Goal: Communication & Community: Answer question/provide support

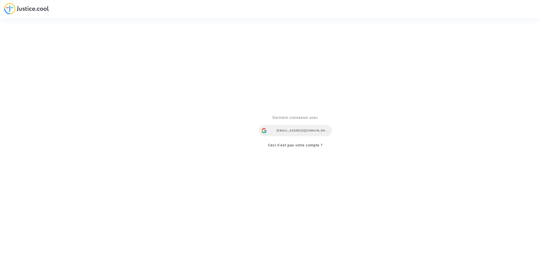
click at [310, 130] on div "[EMAIL_ADDRESS][DOMAIN_NAME]" at bounding box center [295, 130] width 73 height 11
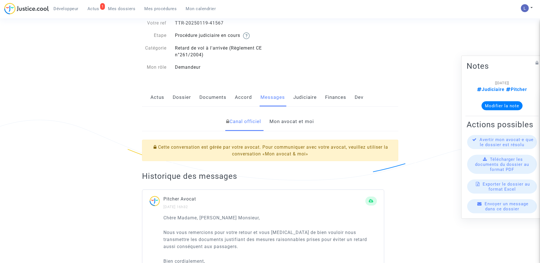
scroll to position [34, 0]
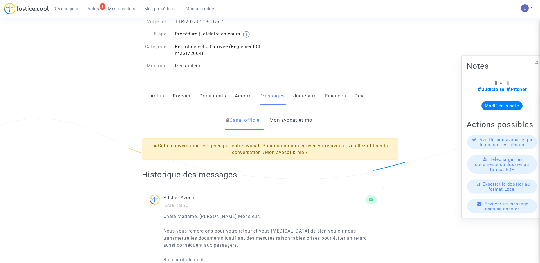
click at [154, 93] on link "Actus" at bounding box center [157, 96] width 14 height 19
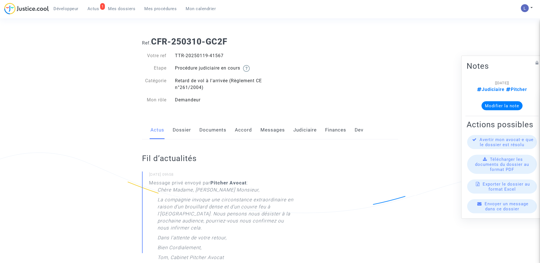
click at [271, 133] on link "Messages" at bounding box center [272, 130] width 24 height 19
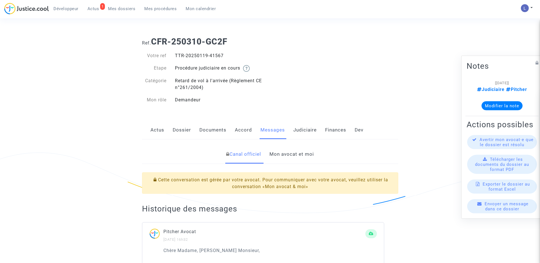
click at [217, 56] on div "TTR-20250119-41567" at bounding box center [220, 55] width 99 height 7
copy div "41567"
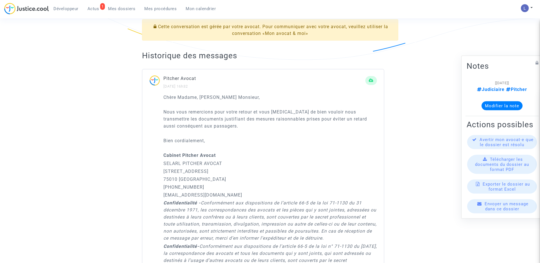
scroll to position [58, 0]
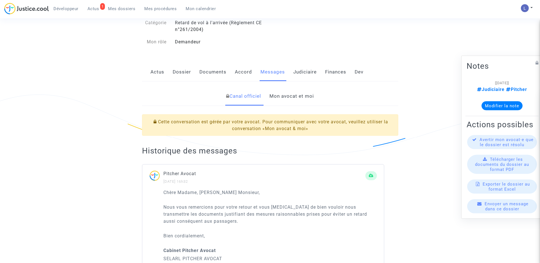
click at [285, 97] on link "Mon avocat et moi" at bounding box center [291, 96] width 44 height 19
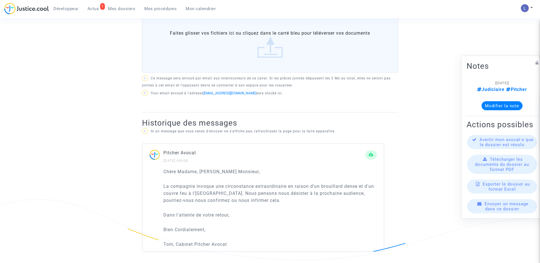
scroll to position [253, 0]
click at [97, 6] on span "Actus" at bounding box center [93, 8] width 12 height 5
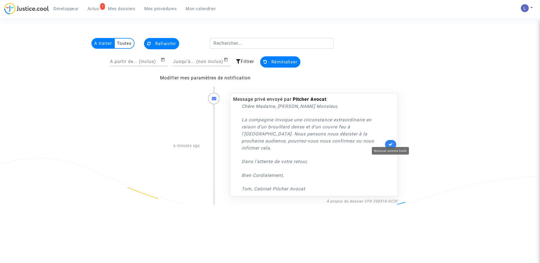
click at [390, 142] on icon at bounding box center [390, 144] width 4 height 4
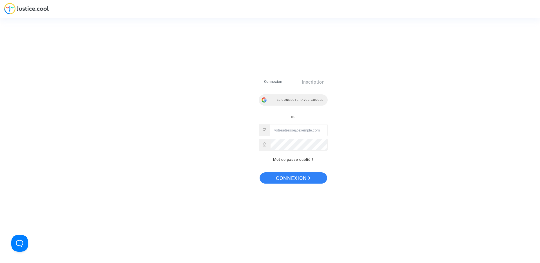
click at [294, 99] on div "Se connecter avec Google" at bounding box center [293, 99] width 69 height 11
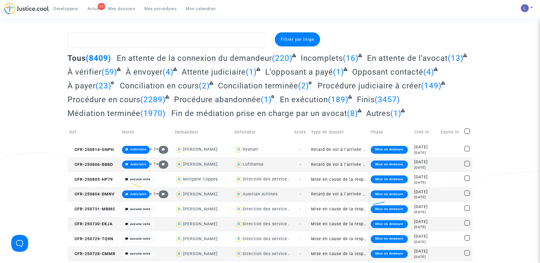
click at [92, 4] on ul "Développeur 43 Actus Mes dossiers Mes procédures Mon calendrier" at bounding box center [134, 8] width 171 height 10
click at [96, 10] on span "Actus" at bounding box center [93, 8] width 12 height 5
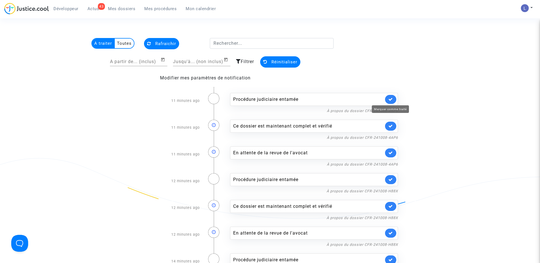
click at [391, 101] on icon at bounding box center [390, 99] width 4 height 4
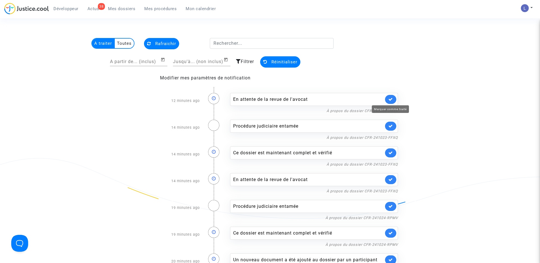
click at [391, 101] on icon at bounding box center [390, 99] width 4 height 4
click at [391, 124] on icon at bounding box center [390, 126] width 4 height 4
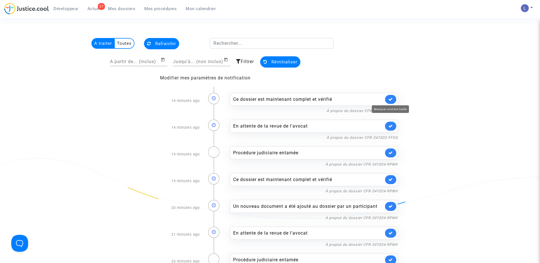
click at [391, 101] on icon at bounding box center [390, 99] width 4 height 4
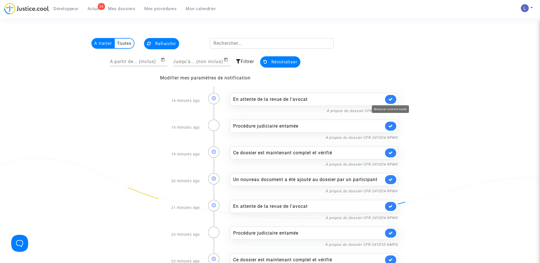
click at [391, 101] on icon at bounding box center [390, 99] width 4 height 4
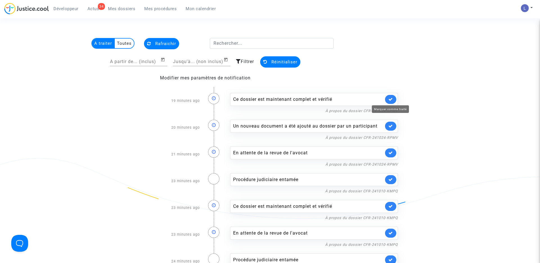
click at [391, 101] on icon at bounding box center [390, 99] width 4 height 4
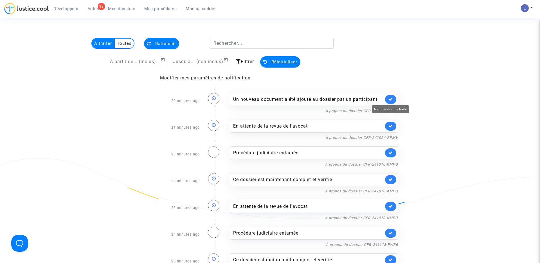
click at [391, 101] on icon at bounding box center [390, 99] width 4 height 4
click at [391, 124] on icon at bounding box center [390, 126] width 4 height 4
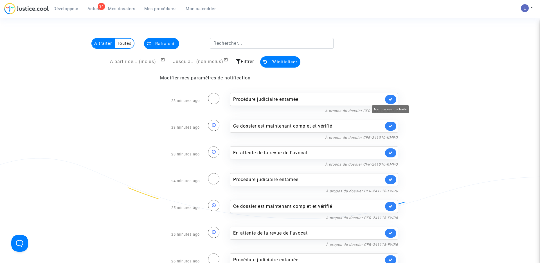
click at [391, 101] on icon at bounding box center [390, 99] width 4 height 4
click at [391, 124] on icon at bounding box center [390, 126] width 4 height 4
click at [391, 101] on icon at bounding box center [390, 99] width 4 height 4
click at [391, 124] on icon at bounding box center [390, 126] width 4 height 4
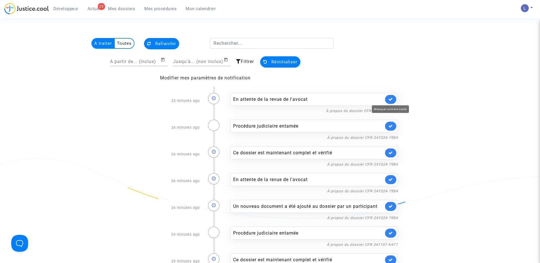
click at [391, 101] on icon at bounding box center [390, 99] width 4 height 4
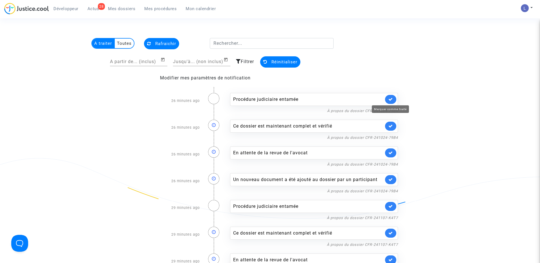
click at [391, 101] on icon at bounding box center [390, 99] width 4 height 4
click at [391, 124] on icon at bounding box center [390, 126] width 4 height 4
click at [391, 101] on icon at bounding box center [390, 99] width 4 height 4
click at [391, 124] on icon at bounding box center [390, 126] width 4 height 4
click at [391, 101] on icon at bounding box center [390, 99] width 4 height 4
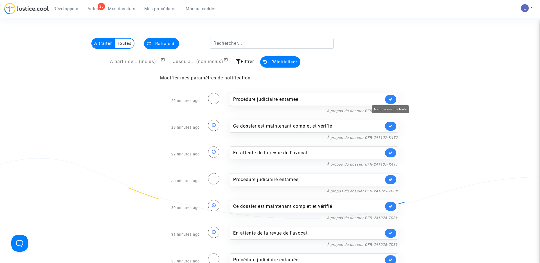
click at [391, 124] on icon at bounding box center [390, 126] width 4 height 4
click at [391, 101] on icon at bounding box center [390, 99] width 4 height 4
click at [391, 124] on icon at bounding box center [390, 126] width 4 height 4
click at [391, 101] on icon at bounding box center [390, 99] width 4 height 4
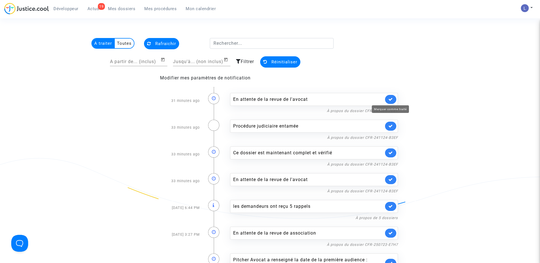
click at [391, 124] on icon at bounding box center [390, 126] width 4 height 4
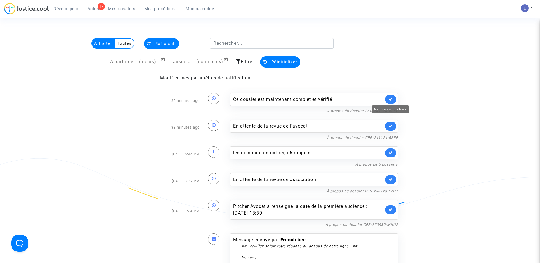
click at [391, 101] on icon at bounding box center [390, 99] width 4 height 4
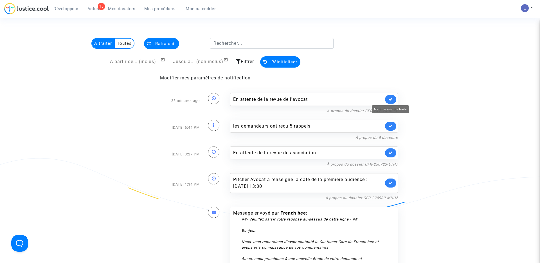
click at [391, 101] on icon at bounding box center [390, 99] width 4 height 4
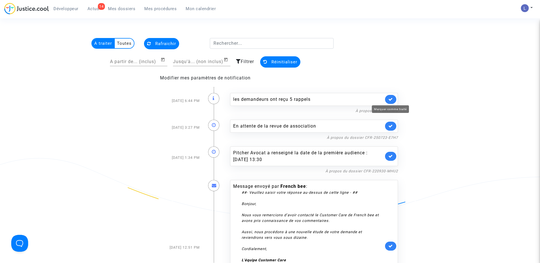
click at [391, 101] on icon at bounding box center [390, 99] width 4 height 4
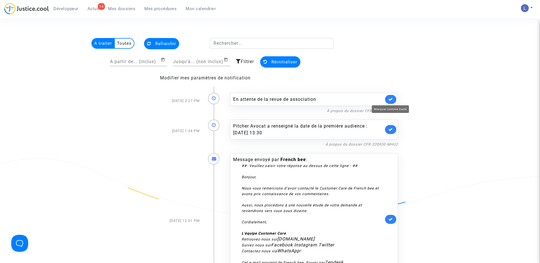
click at [391, 101] on icon at bounding box center [390, 99] width 4 height 4
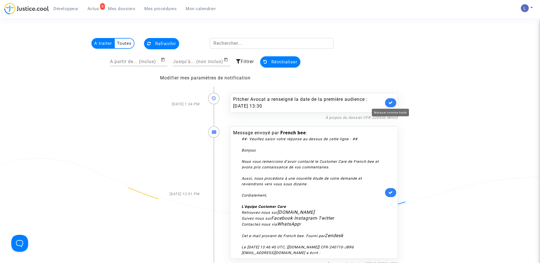
click at [391, 101] on icon at bounding box center [390, 102] width 4 height 4
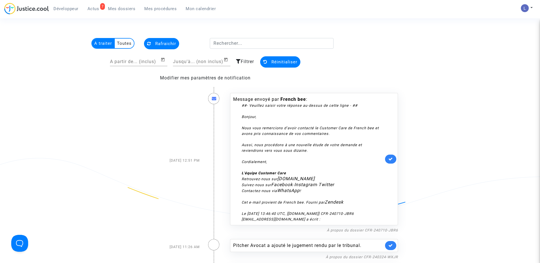
click at [393, 159] on link at bounding box center [390, 158] width 11 height 9
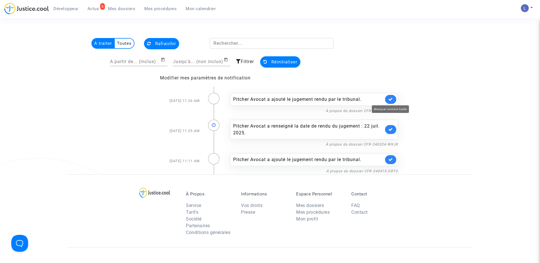
click at [390, 98] on icon at bounding box center [390, 99] width 4 height 4
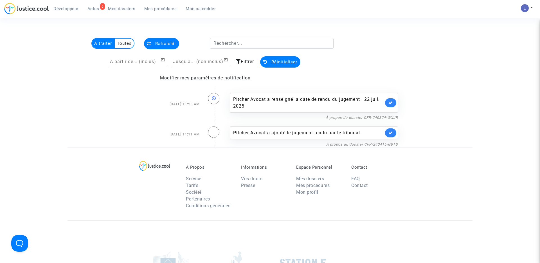
click at [390, 98] on link at bounding box center [390, 102] width 11 height 9
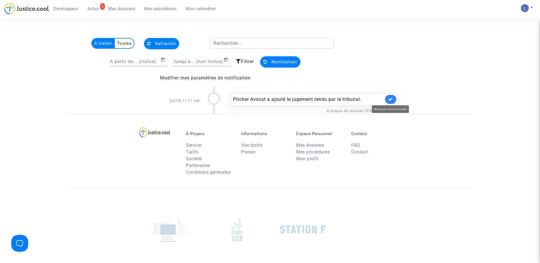
click at [390, 98] on icon at bounding box center [390, 99] width 4 height 4
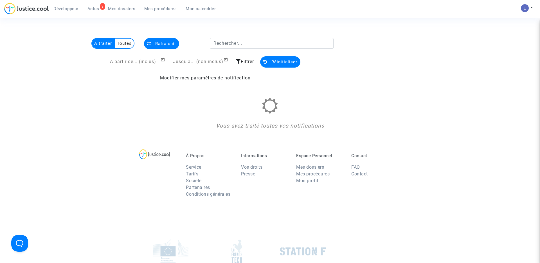
click at [115, 9] on span "Mes dossiers" at bounding box center [121, 8] width 27 height 5
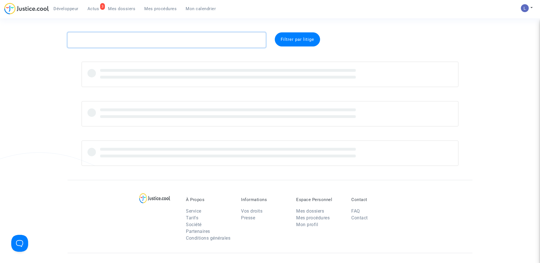
click at [100, 36] on textarea at bounding box center [166, 39] width 198 height 15
paste textarea "CFR-200310-XW28"
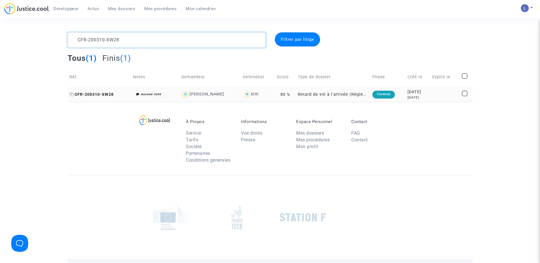
type textarea "CFR-200310-XW28"
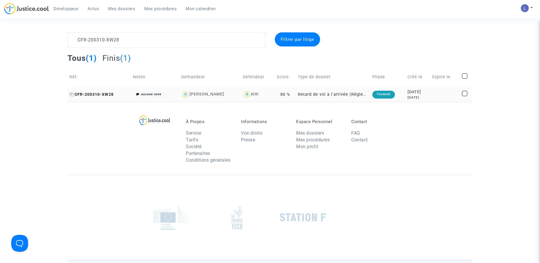
click at [85, 96] on span "CFR-200310-XW28" at bounding box center [91, 94] width 44 height 5
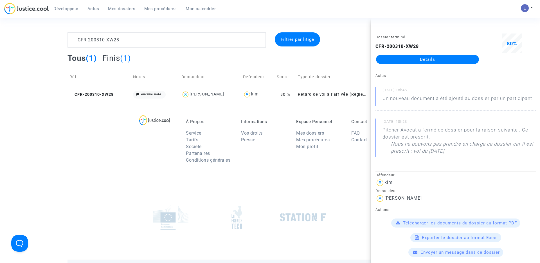
click at [429, 60] on link "Détails" at bounding box center [427, 59] width 103 height 9
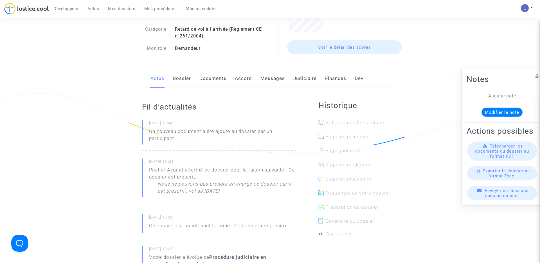
scroll to position [62, 0]
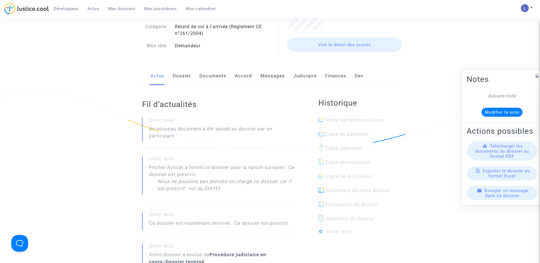
click at [301, 77] on link "Judiciaire" at bounding box center [304, 76] width 23 height 19
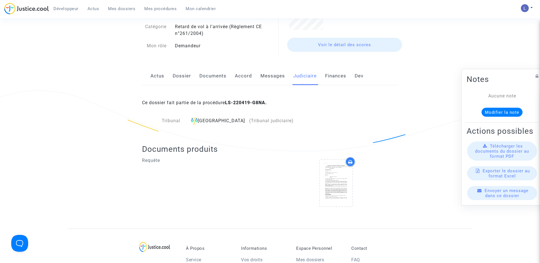
click at [271, 77] on link "Messages" at bounding box center [272, 76] width 24 height 19
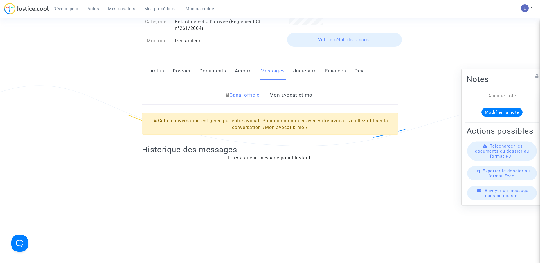
scroll to position [68, 0]
click at [283, 100] on link "Mon avocat et moi" at bounding box center [291, 94] width 44 height 19
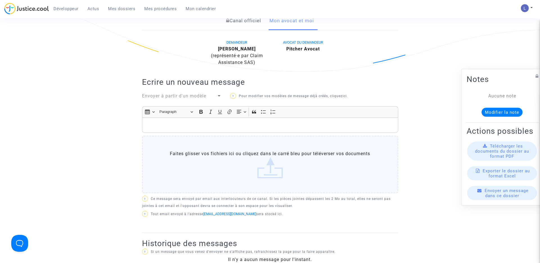
scroll to position [154, 0]
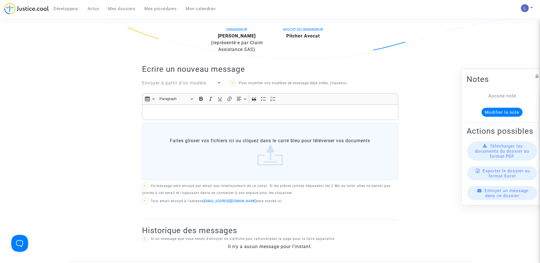
click at [193, 112] on p "Rich Text Editor, main" at bounding box center [270, 112] width 250 height 7
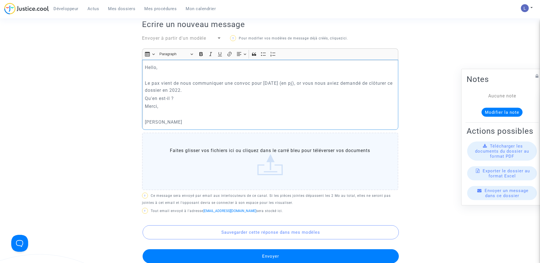
scroll to position [301, 0]
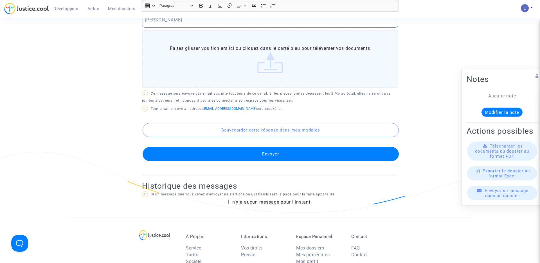
click at [262, 60] on label "Faites glisser vos fichiers ici ou cliquez dans le carré bleu pour téléverser v…" at bounding box center [270, 58] width 256 height 57
click at [0, 0] on input "Faites glisser vos fichiers ici ou cliquez dans le carré bleu pour téléverser v…" at bounding box center [0, 0] width 0 height 0
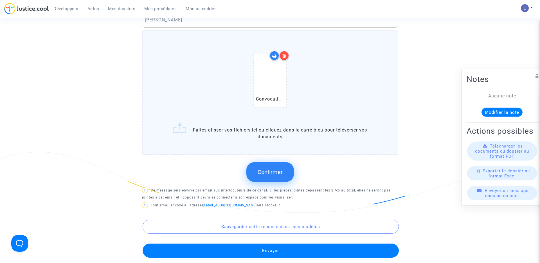
click at [271, 173] on span "Confirmer" at bounding box center [270, 171] width 25 height 7
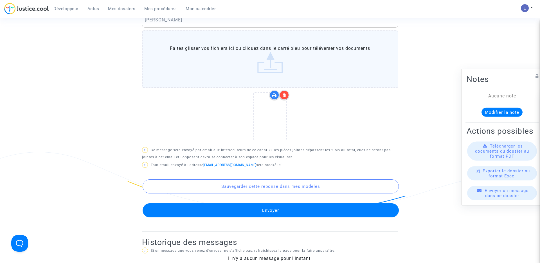
click at [285, 211] on button "Envoyer" at bounding box center [271, 210] width 256 height 14
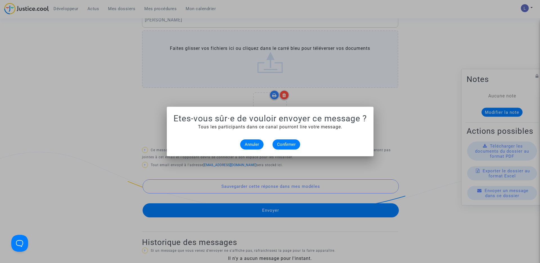
scroll to position [0, 0]
click at [287, 143] on span "Confirmer" at bounding box center [286, 144] width 19 height 5
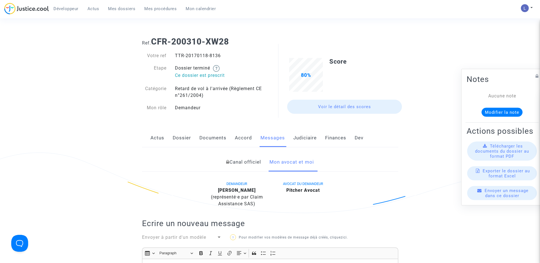
click at [162, 138] on link "Actus" at bounding box center [157, 138] width 14 height 19
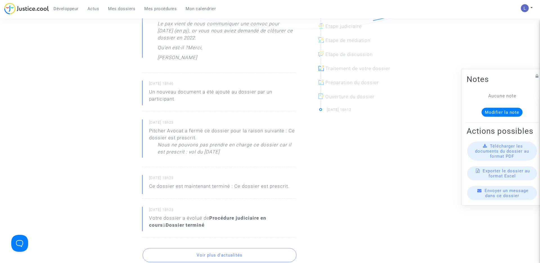
scroll to position [184, 0]
